Goal: Ask a question

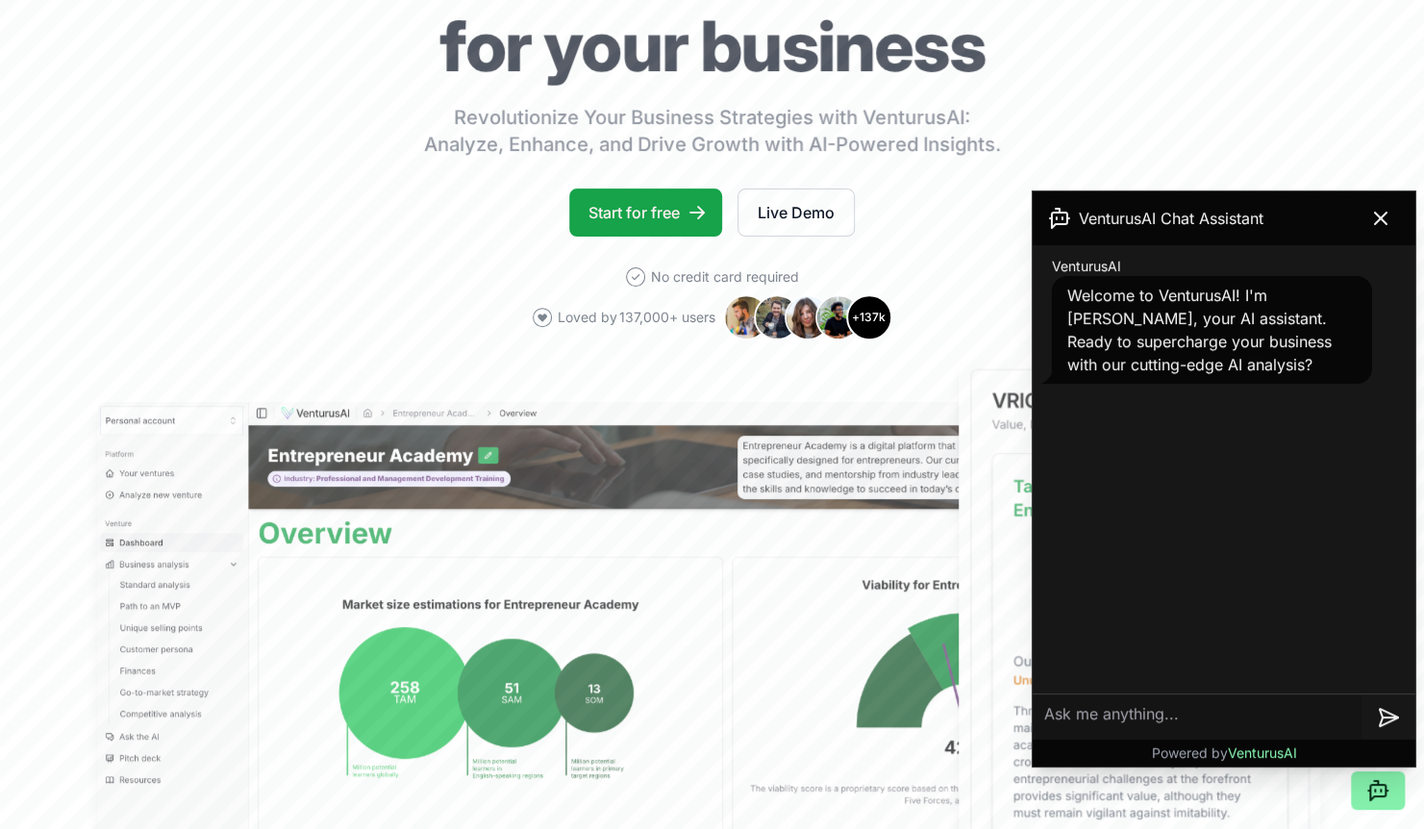
scroll to position [241, 0]
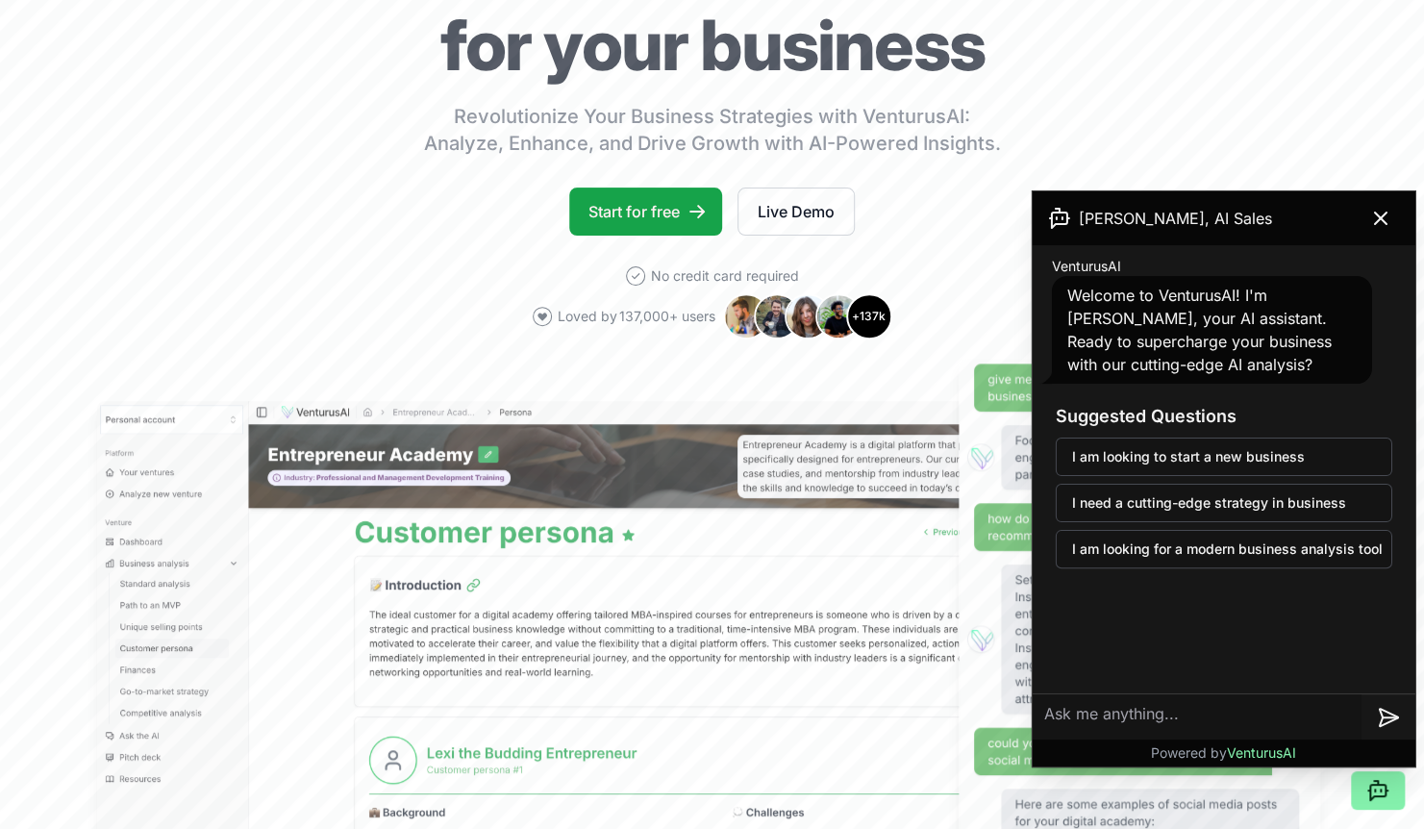
drag, startPoint x: 1385, startPoint y: 207, endPoint x: 1221, endPoint y: 413, distance: 264.1
click at [1221, 413] on div "[PERSON_NAME], AI Sales VenturusAI Welcome to VenturusAI! I'm [PERSON_NAME], yo…" at bounding box center [1224, 478] width 383 height 575
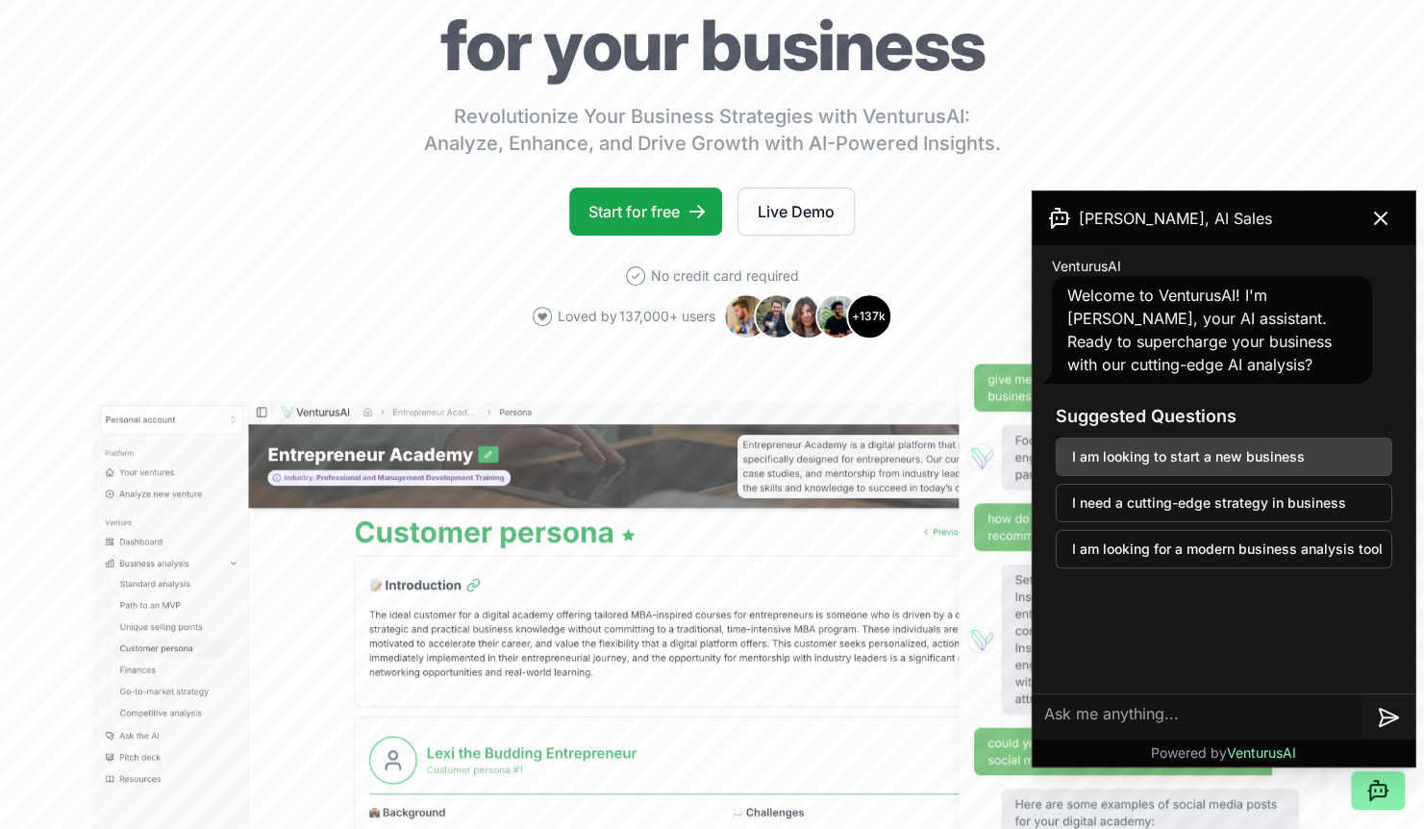
click at [1196, 454] on button "I am looking to start a new business" at bounding box center [1224, 456] width 336 height 38
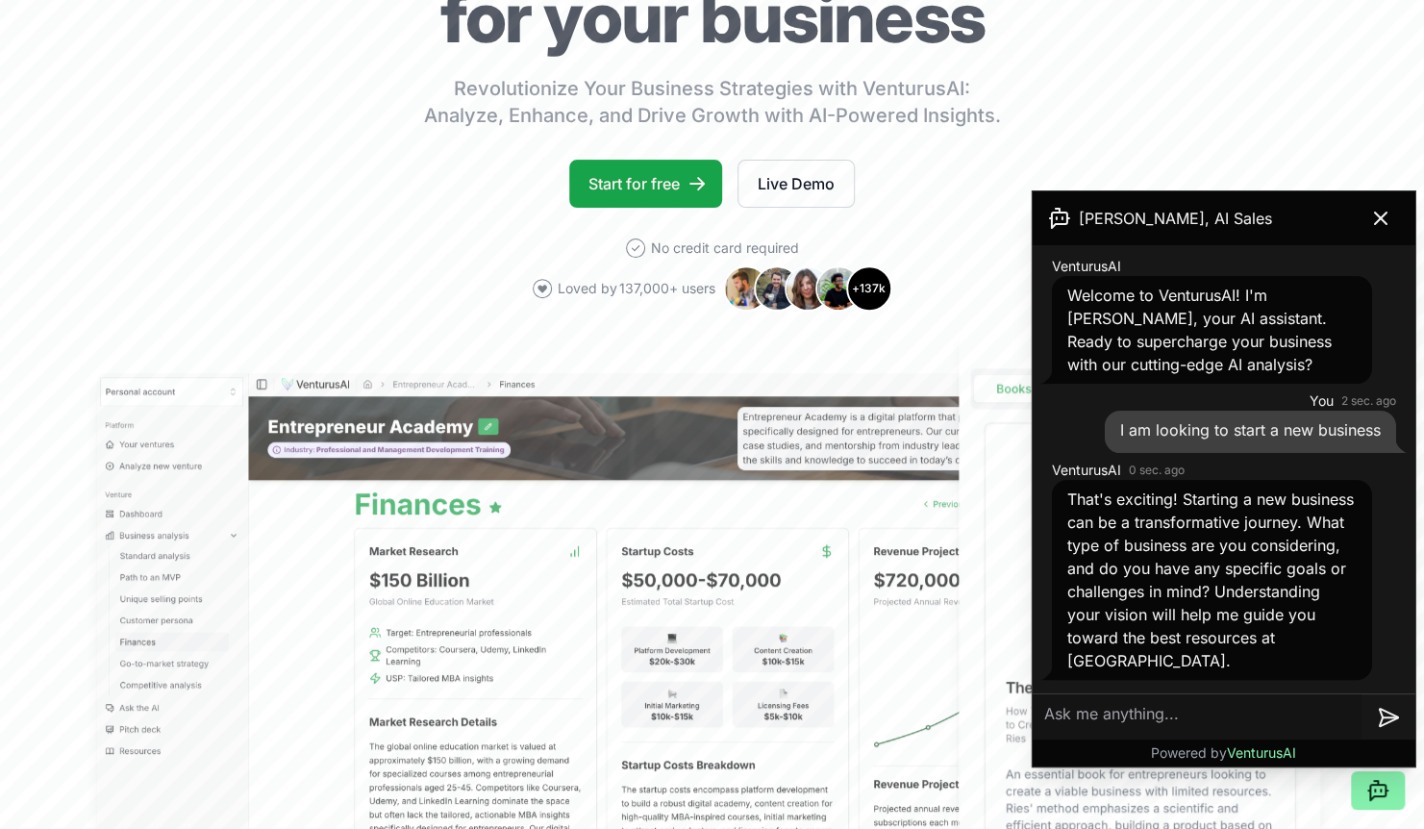
scroll to position [273, 0]
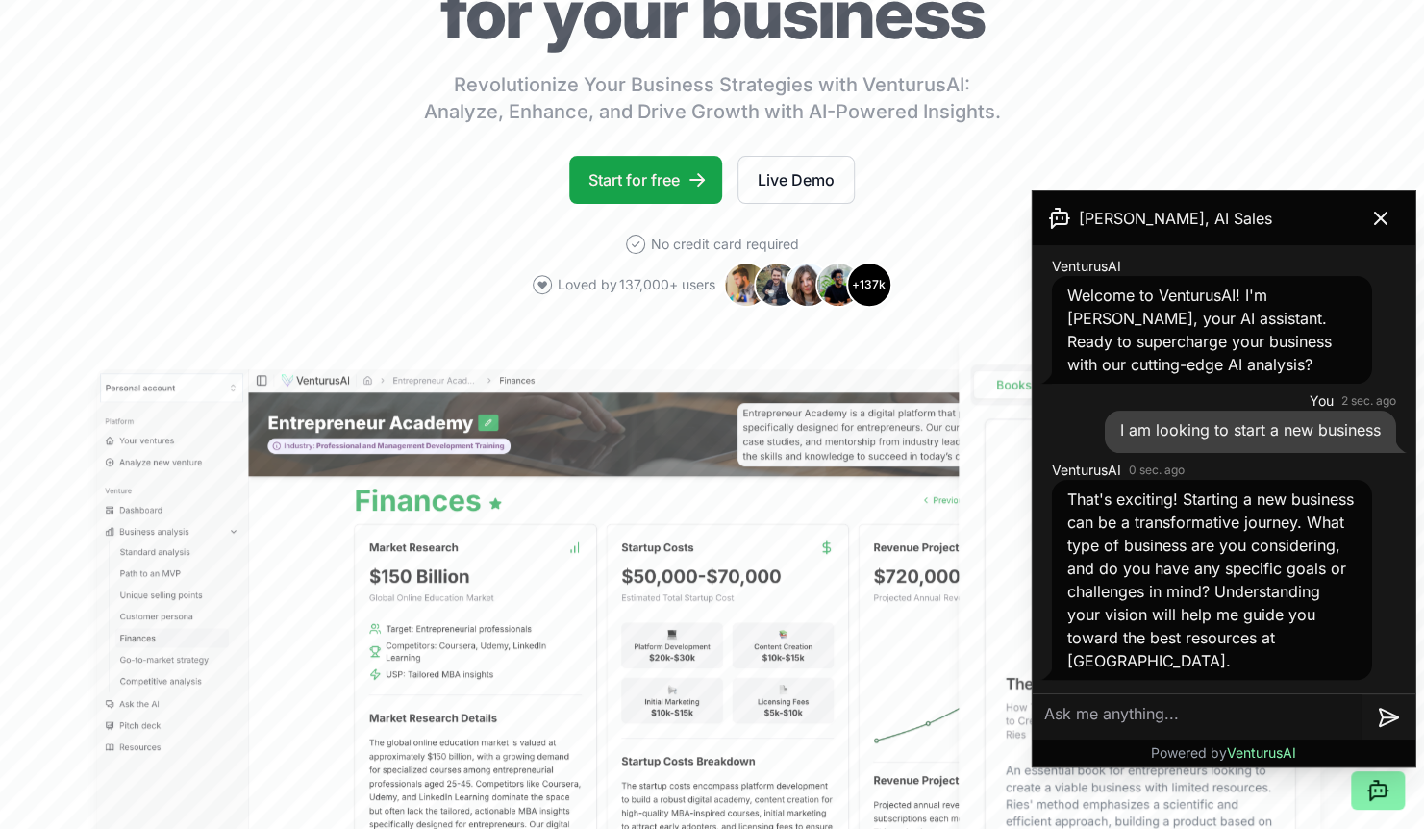
click at [1137, 701] on textarea at bounding box center [1197, 717] width 329 height 46
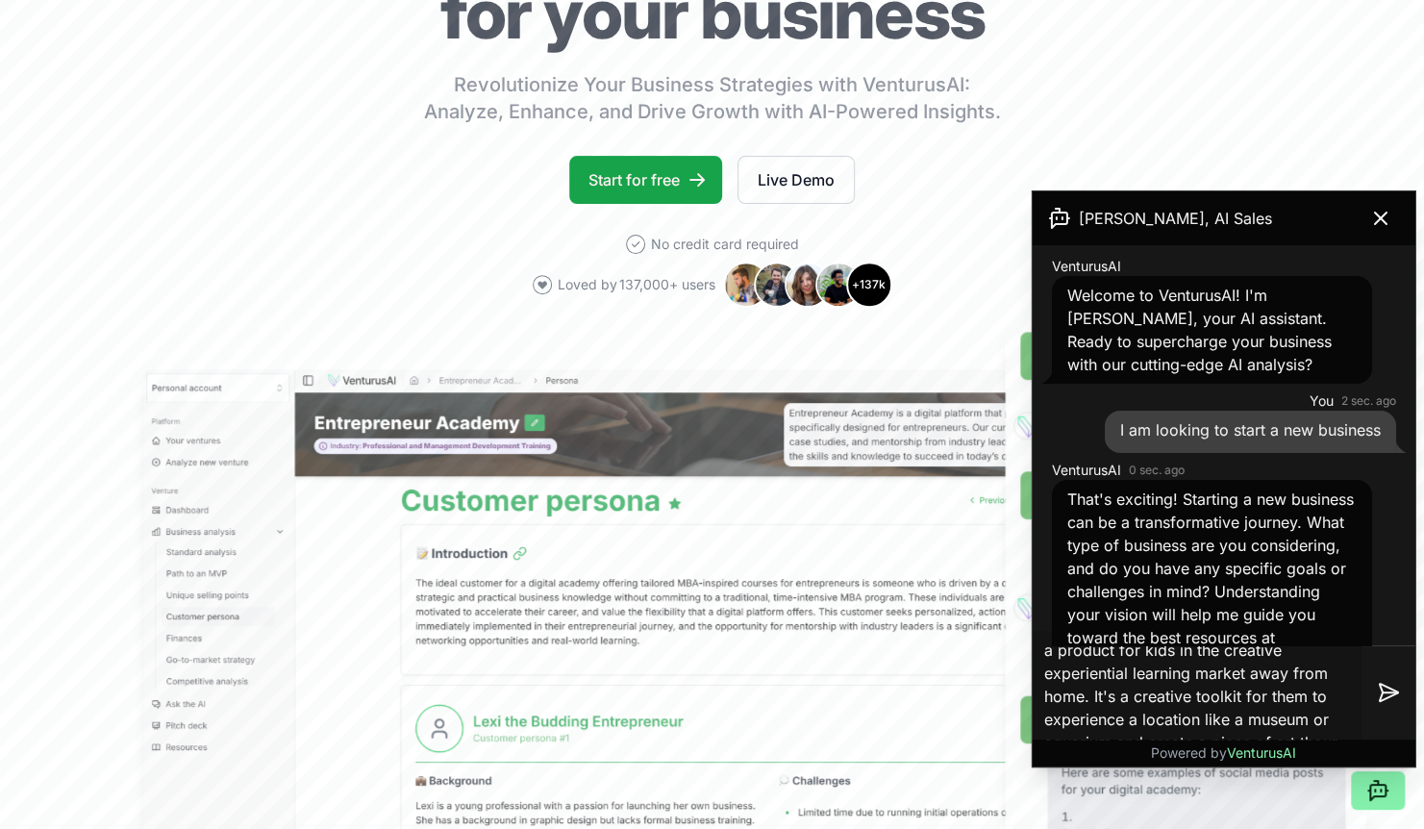
scroll to position [21, 0]
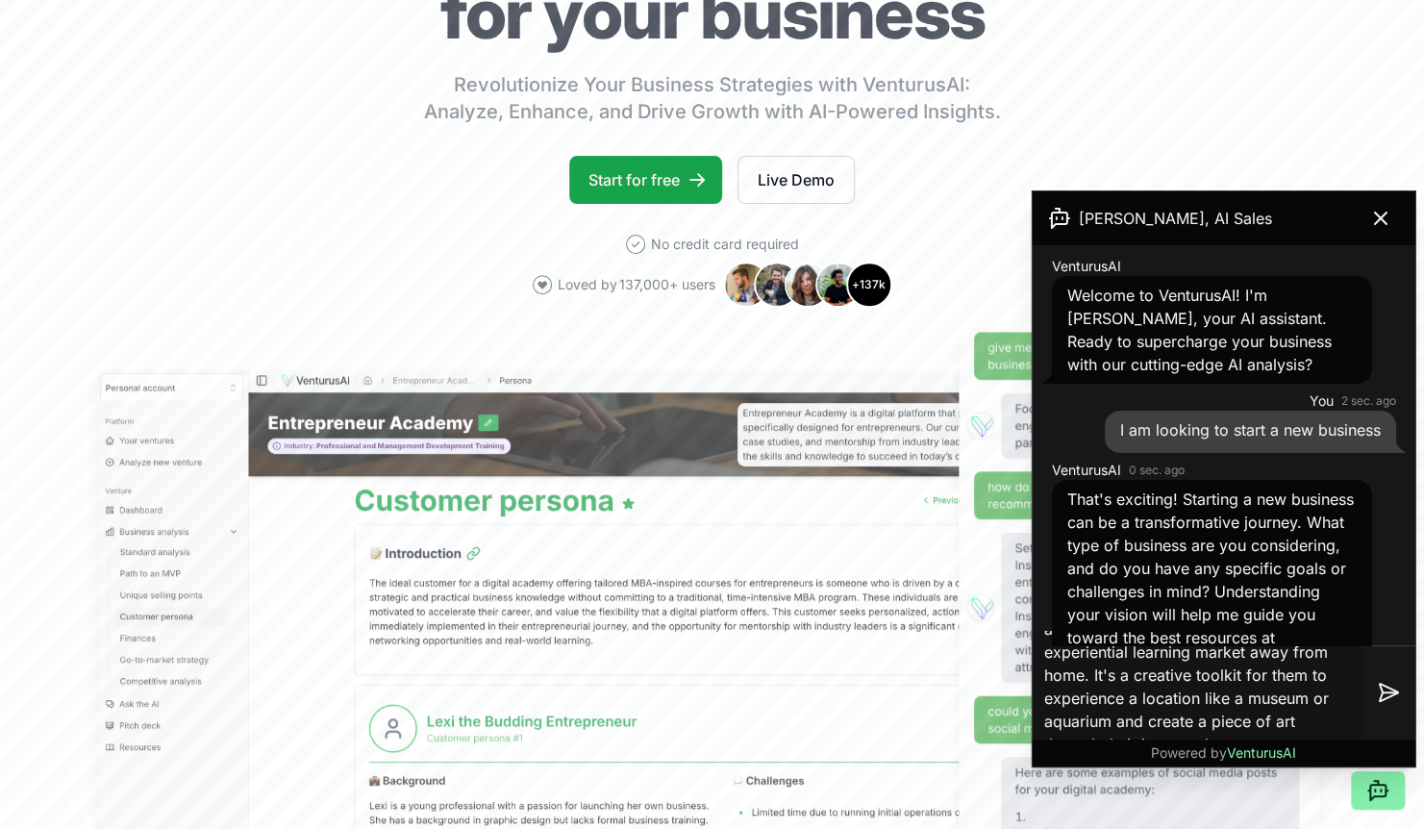
type textarea "a product for kids in the creative experiential learning market away from home.…"
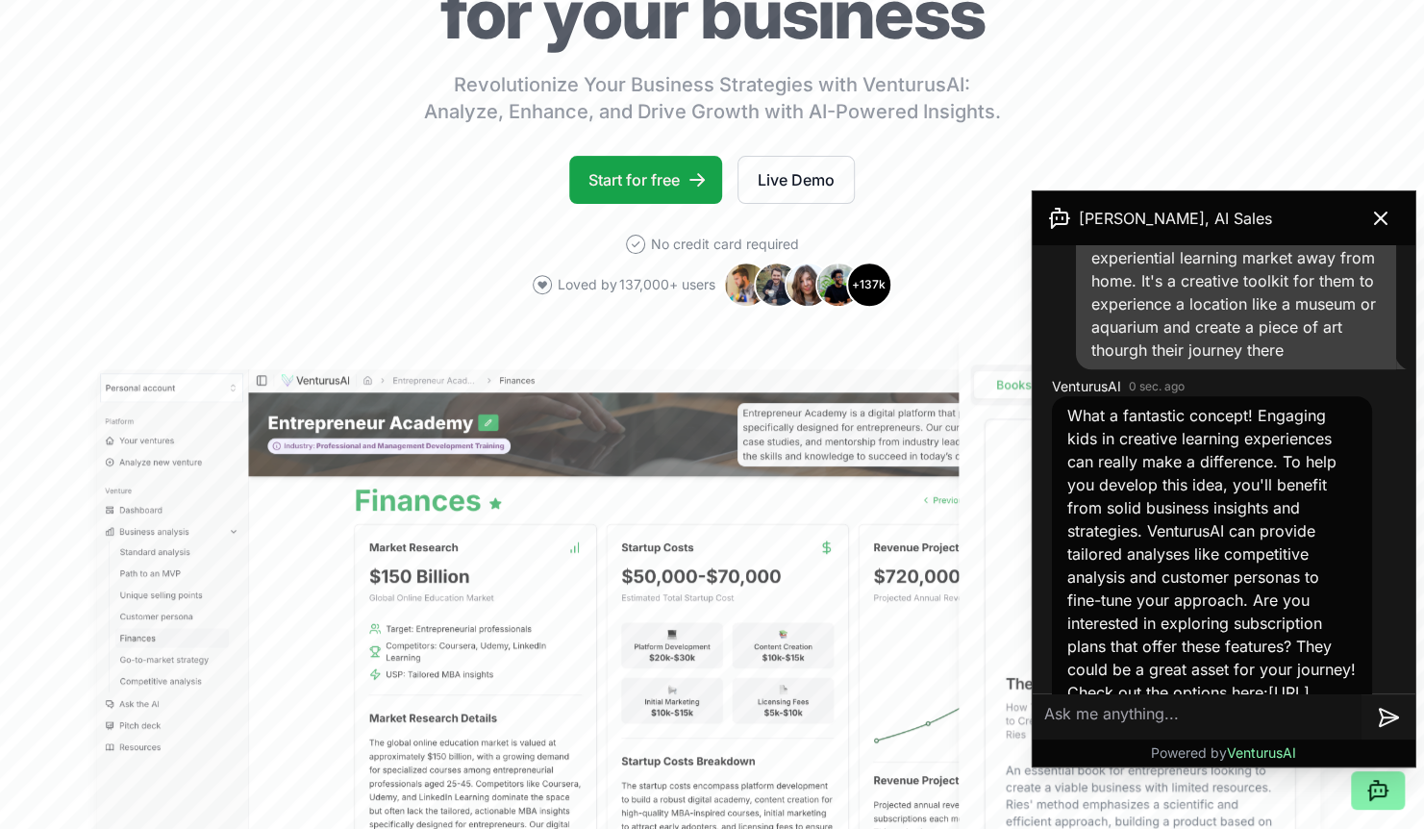
scroll to position [566, 0]
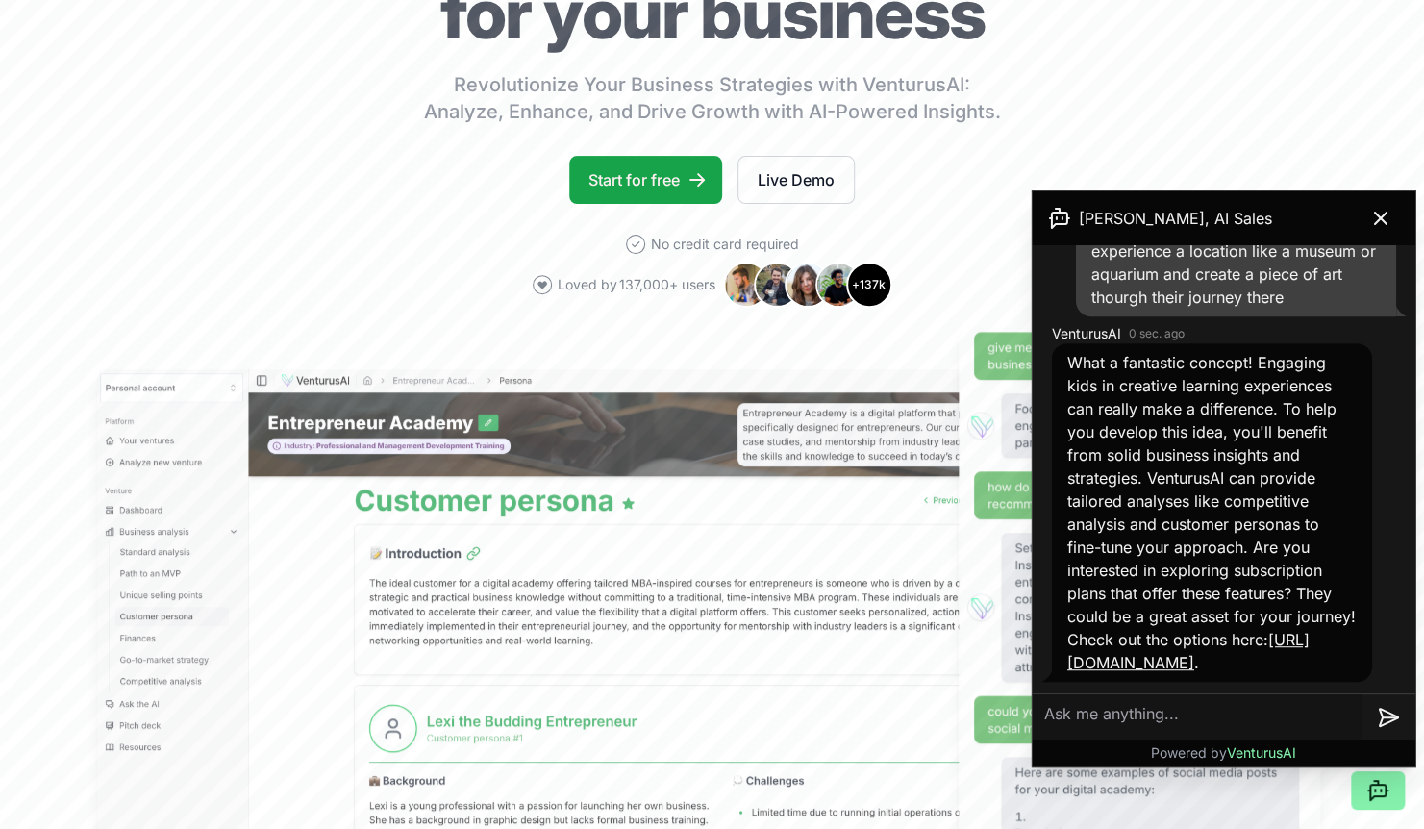
click at [1223, 607] on span "What a fantastic concept! Engaging kids in creative learning experiences can re…" at bounding box center [1211, 512] width 288 height 319
click at [1223, 607] on div "What a fantastic concept! Engaging kids in creative learning experiences can re…" at bounding box center [1212, 512] width 320 height 338
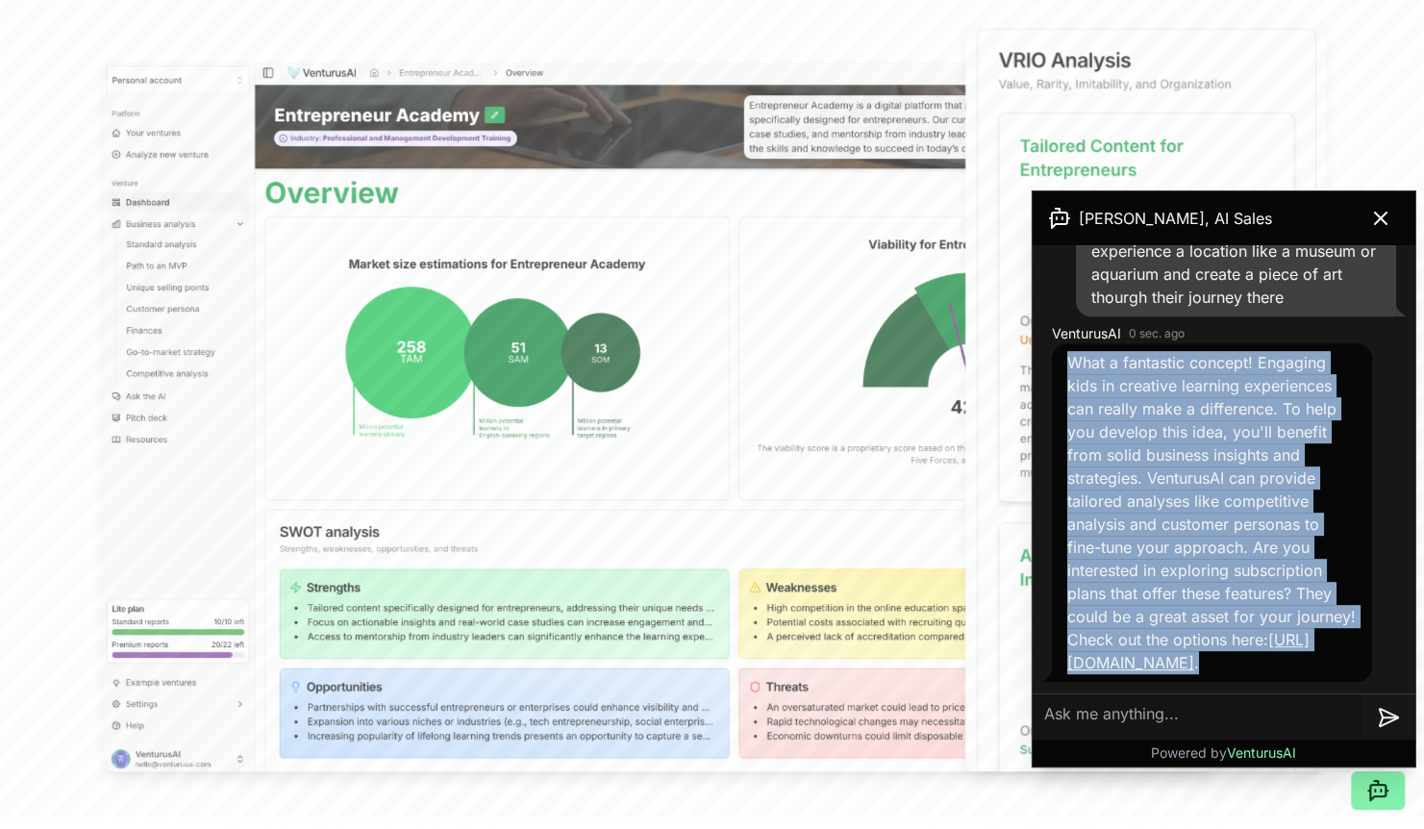
scroll to position [580, 0]
